Goal: Task Accomplishment & Management: Manage account settings

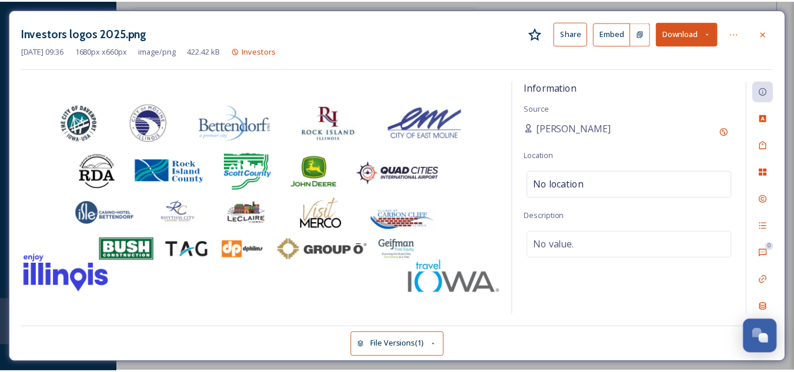
scroll to position [159, 0]
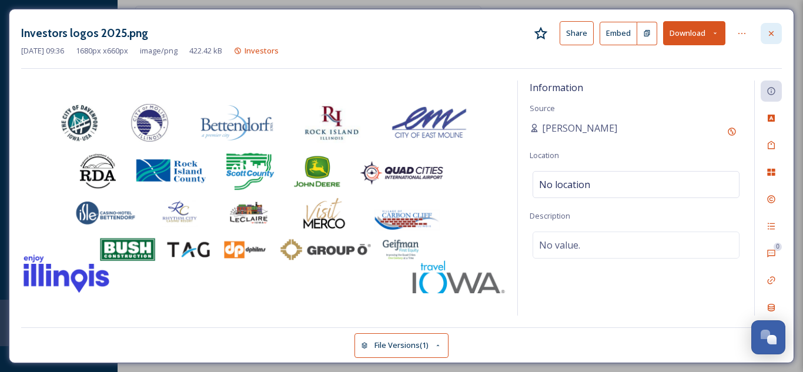
click at [776, 38] on div at bounding box center [770, 33] width 21 height 21
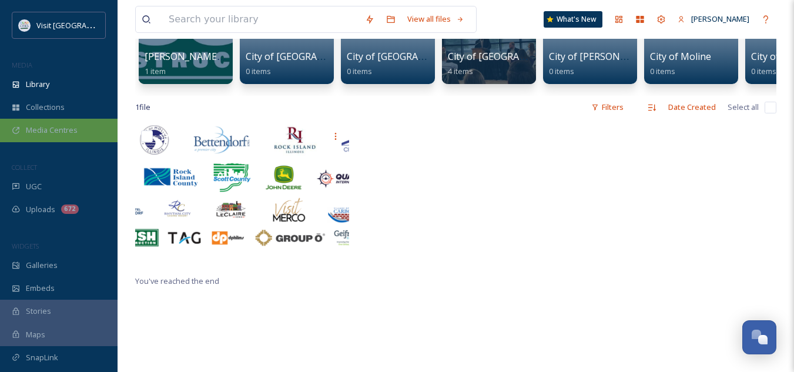
click at [67, 133] on span "Media Centres" at bounding box center [52, 130] width 52 height 11
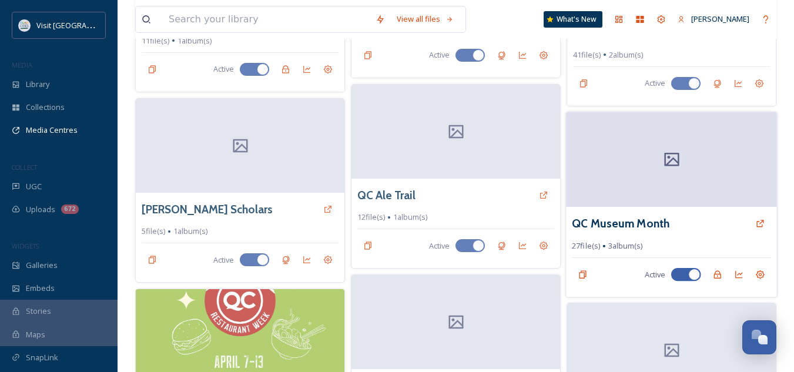
scroll to position [1021, 0]
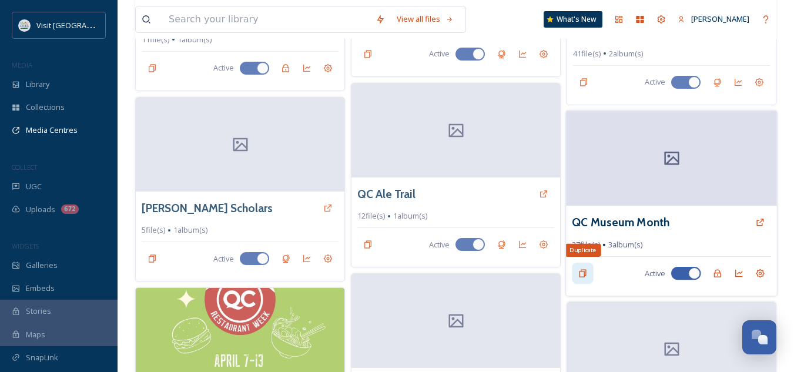
click at [585, 269] on icon at bounding box center [582, 273] width 9 height 9
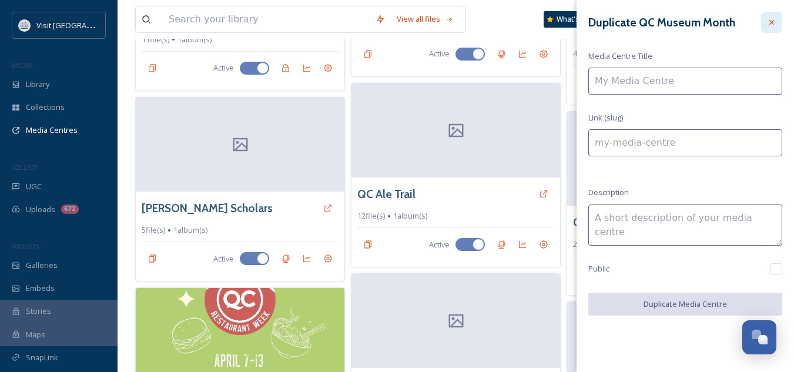
click at [771, 22] on icon at bounding box center [771, 22] width 5 height 5
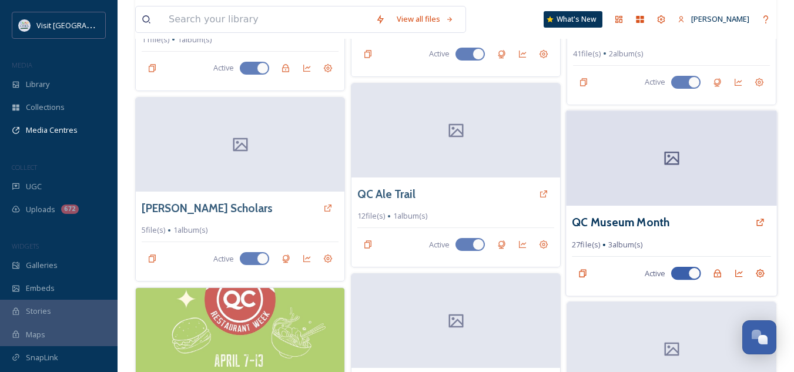
click at [723, 161] on div at bounding box center [671, 157] width 211 height 95
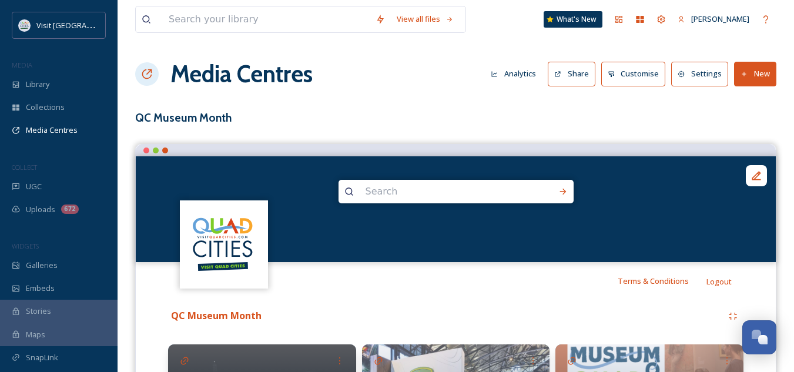
click at [704, 79] on button "Settings" at bounding box center [699, 74] width 57 height 24
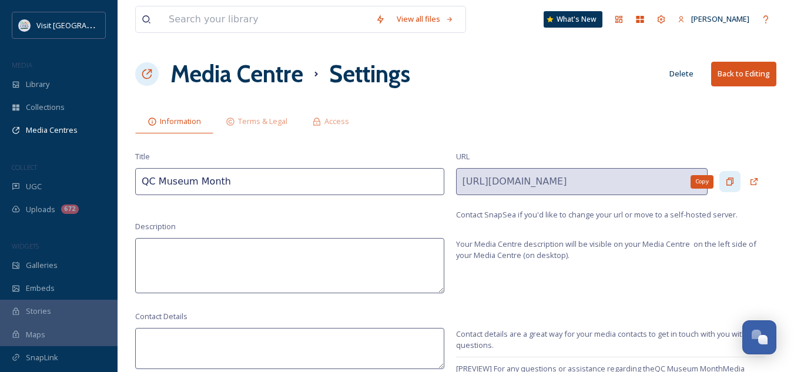
click at [728, 178] on icon at bounding box center [729, 181] width 9 height 9
